Goal: Task Accomplishment & Management: Use online tool/utility

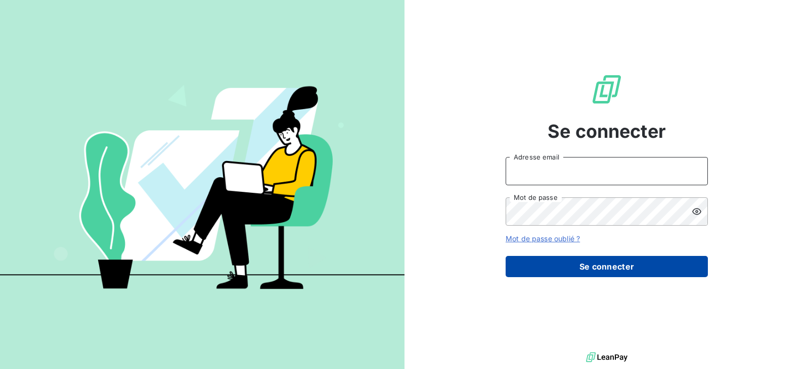
type input "[EMAIL_ADDRESS][DOMAIN_NAME]"
click at [608, 265] on button "Se connecter" at bounding box center [606, 266] width 202 height 21
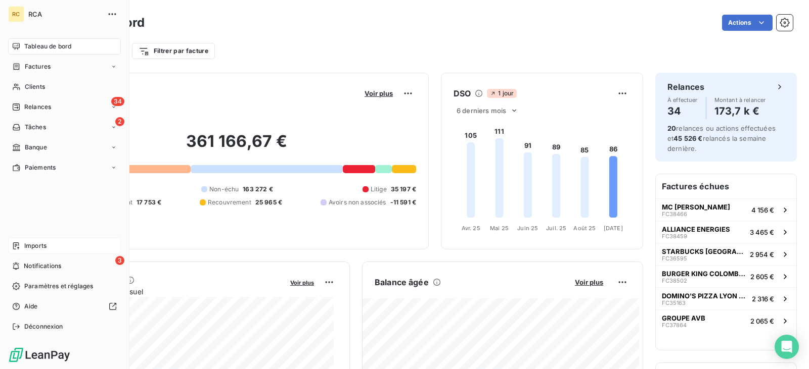
click at [38, 244] on span "Imports" at bounding box center [35, 246] width 22 height 9
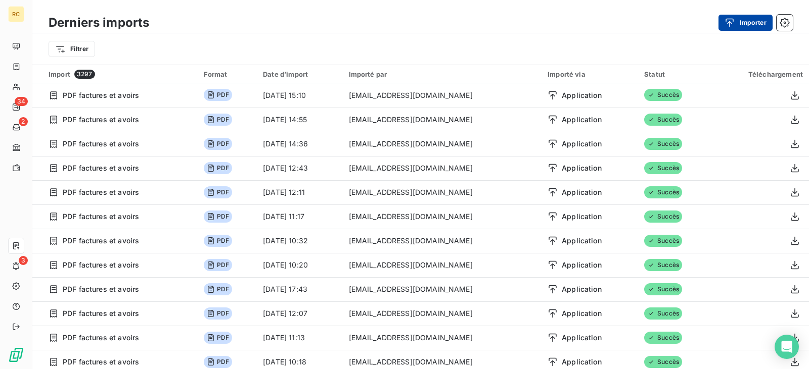
click at [742, 24] on button "Importer" at bounding box center [745, 23] width 54 height 16
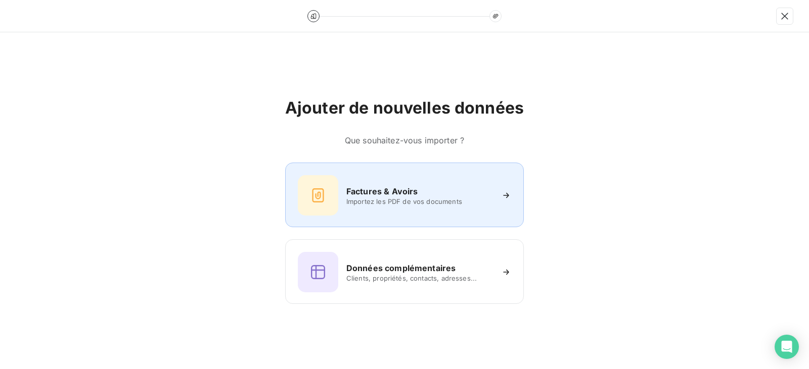
click at [387, 200] on span "Importez les PDF de vos documents" at bounding box center [419, 202] width 147 height 8
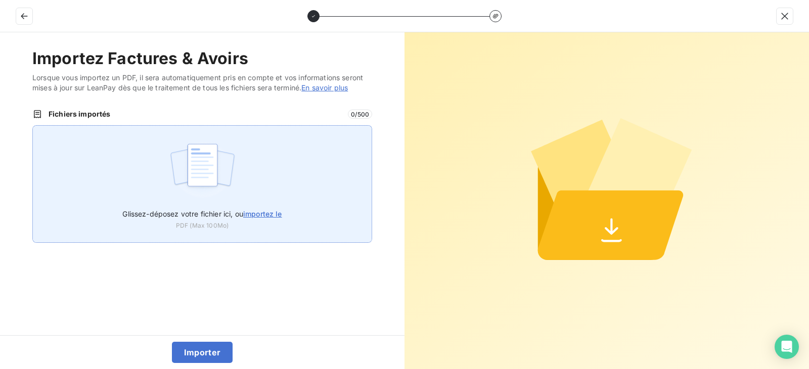
click at [199, 169] on img at bounding box center [202, 170] width 67 height 65
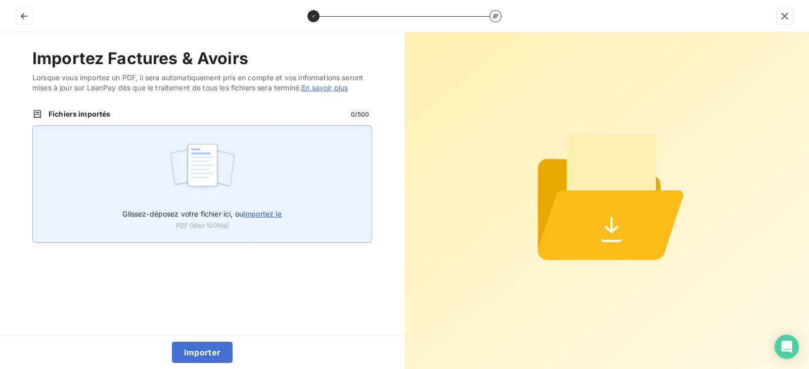
type input "C:\fakepath\FC38807.pdf"
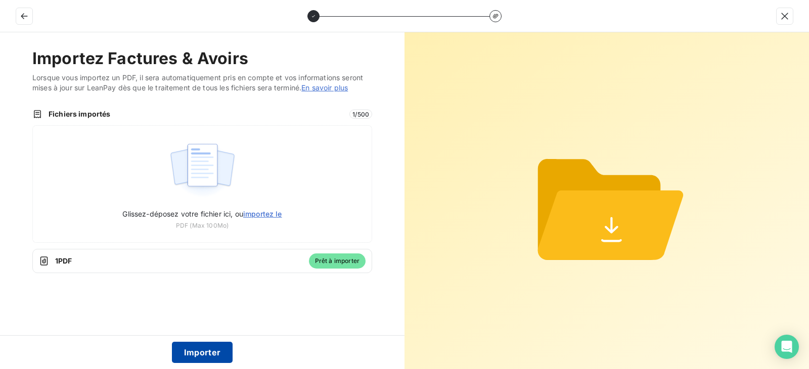
click at [205, 353] on button "Importer" at bounding box center [202, 352] width 61 height 21
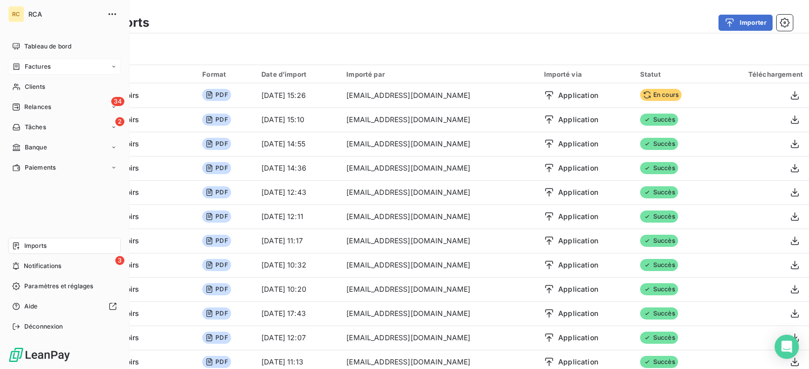
click at [48, 66] on span "Factures" at bounding box center [38, 66] width 26 height 9
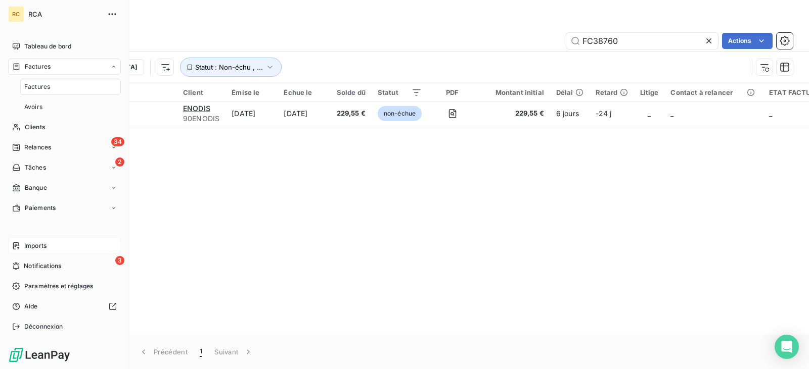
click at [40, 86] on span "Factures" at bounding box center [37, 86] width 26 height 9
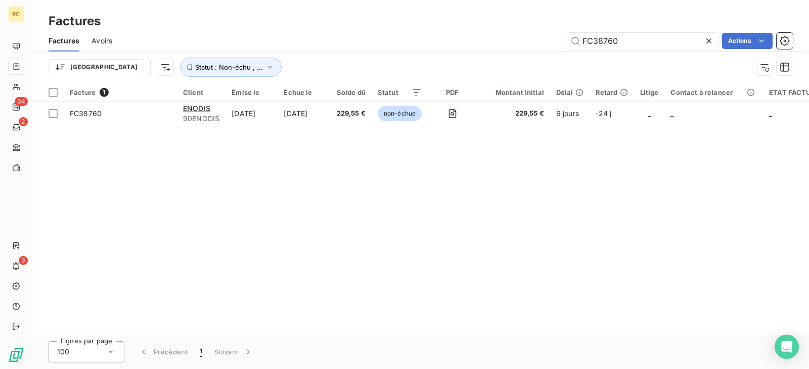
click at [710, 41] on icon at bounding box center [709, 41] width 10 height 10
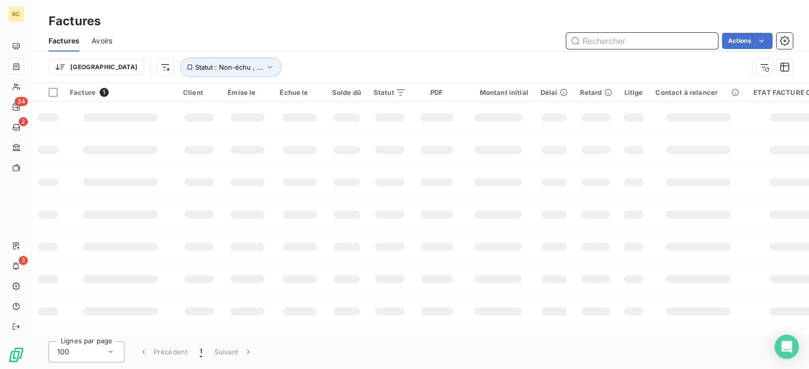
click at [619, 42] on input "text" at bounding box center [642, 41] width 152 height 16
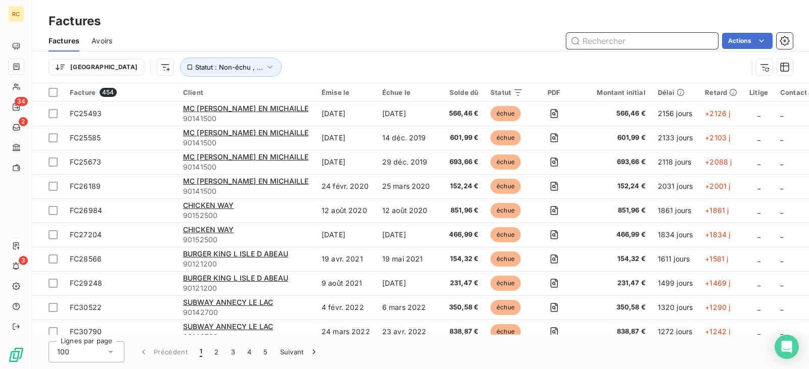
paste input "FC38807"
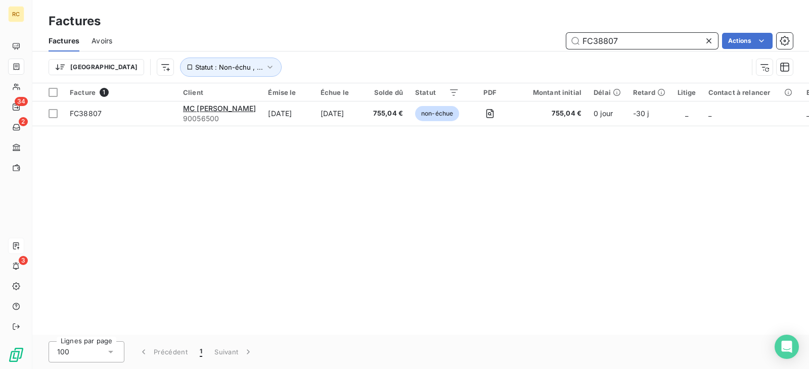
type input "FC38807"
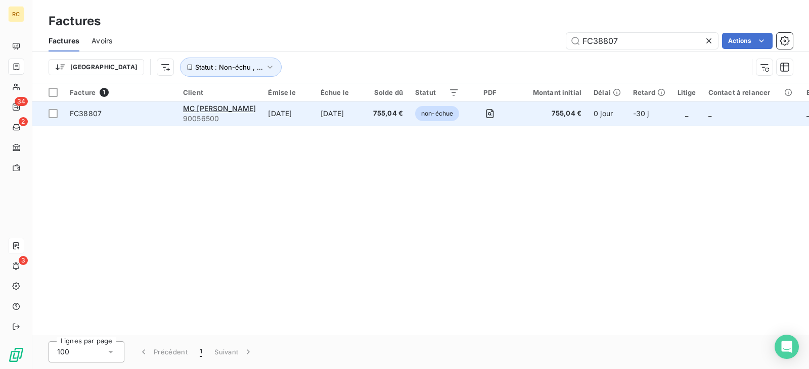
click at [88, 116] on span "FC38807" at bounding box center [86, 113] width 32 height 9
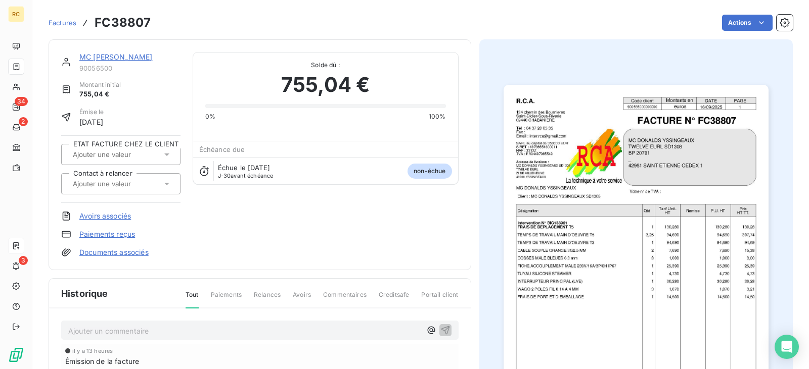
click at [118, 255] on link "Documents associés" at bounding box center [113, 253] width 69 height 10
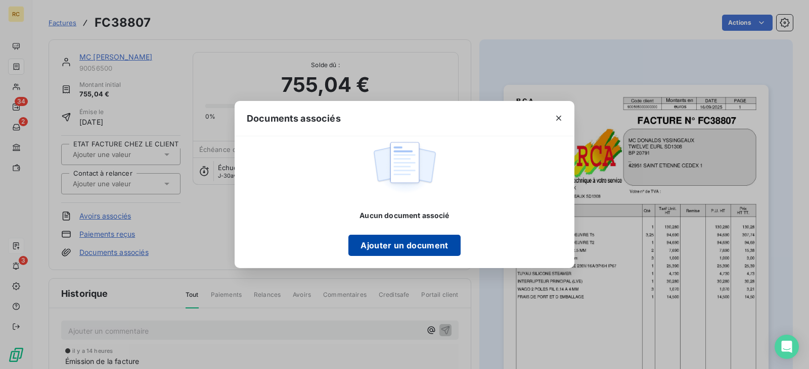
click at [404, 244] on button "Ajouter un document" at bounding box center [404, 245] width 112 height 21
click at [400, 245] on button "Ajouter un document" at bounding box center [404, 245] width 112 height 21
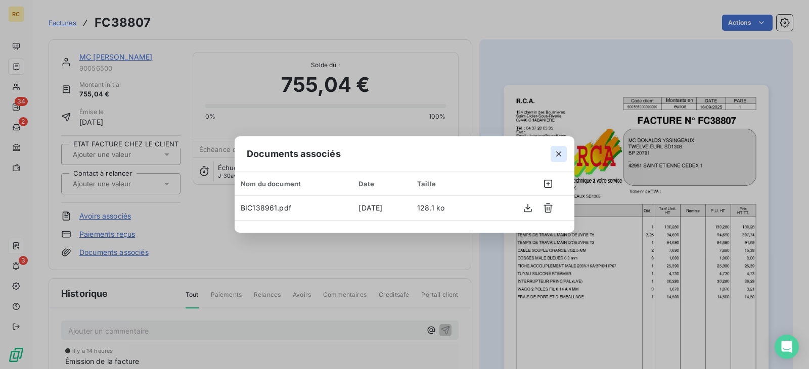
click at [557, 153] on icon "button" at bounding box center [558, 154] width 5 height 5
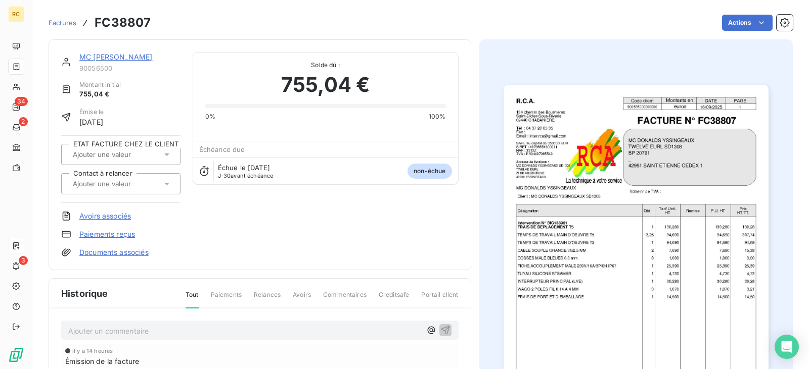
scroll to position [1, 0]
